Goal: Find specific page/section: Find specific page/section

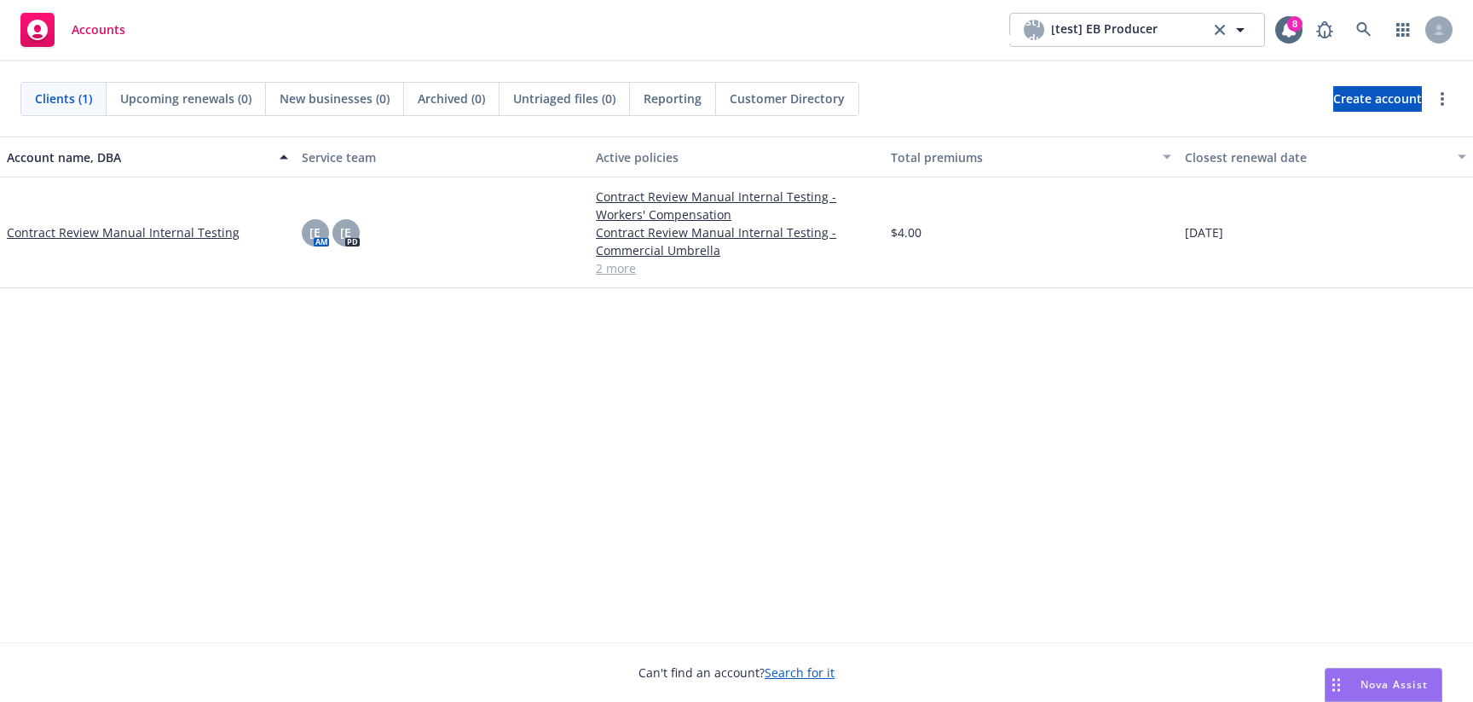
click at [805, 97] on span "Customer Directory" at bounding box center [787, 99] width 115 height 18
